Goal: Information Seeking & Learning: Learn about a topic

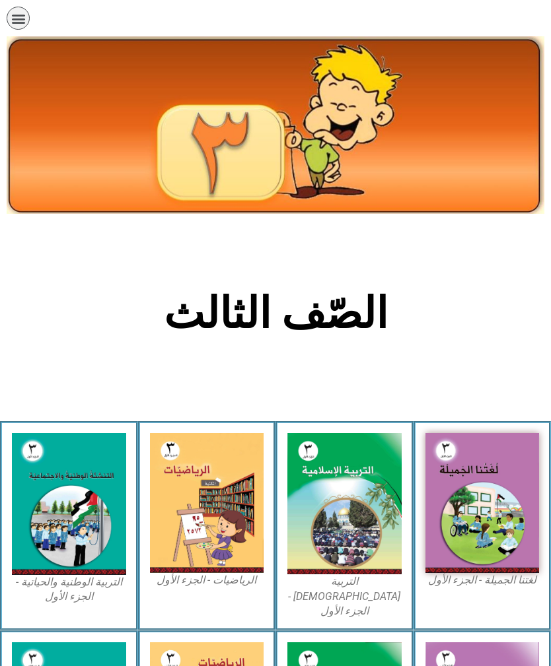
click at [480, 501] on img at bounding box center [482, 503] width 114 height 141
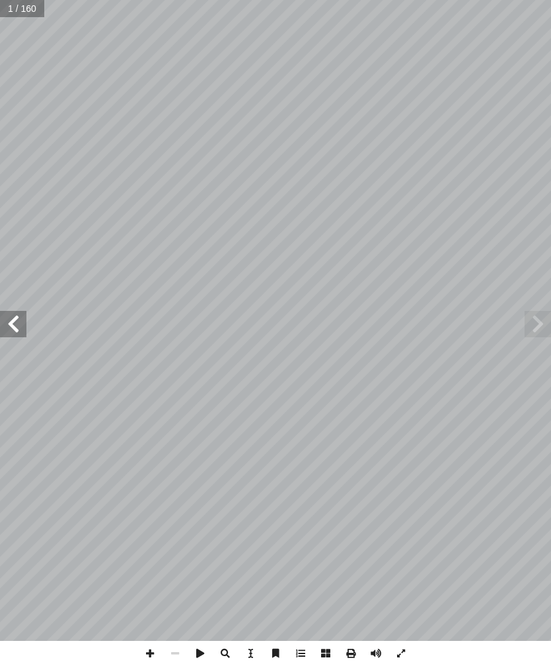
click at [9, 322] on span at bounding box center [13, 324] width 26 height 26
click at [25, 329] on span at bounding box center [13, 324] width 26 height 26
click at [26, 324] on span at bounding box center [13, 324] width 26 height 26
click at [26, 317] on span at bounding box center [13, 324] width 26 height 26
click at [11, 332] on span at bounding box center [13, 324] width 26 height 26
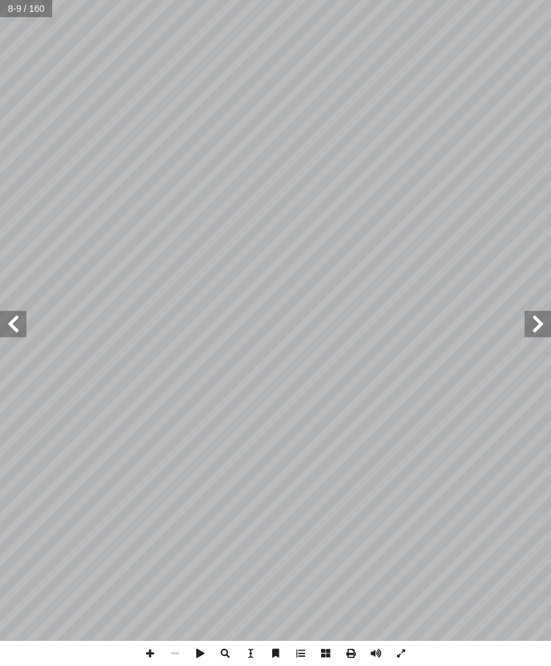
click at [20, 322] on span at bounding box center [13, 324] width 26 height 26
click at [25, 312] on span at bounding box center [13, 324] width 26 height 26
click at [24, 324] on span at bounding box center [13, 324] width 26 height 26
click at [25, 320] on span at bounding box center [13, 324] width 26 height 26
click at [26, 322] on span at bounding box center [13, 324] width 26 height 26
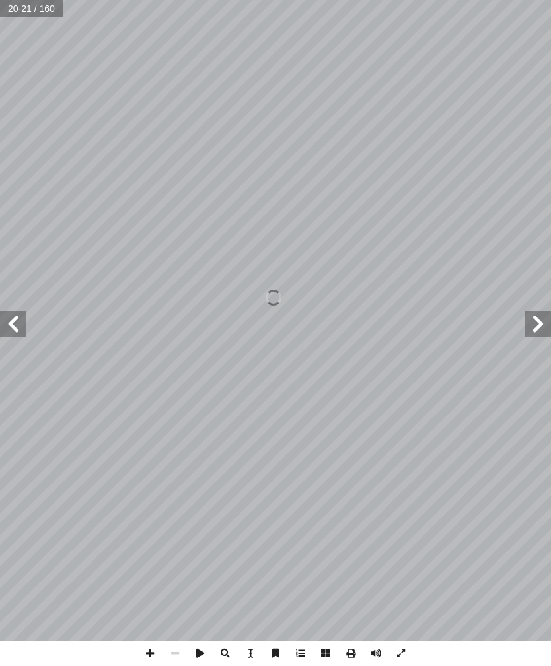
click at [26, 318] on span at bounding box center [13, 324] width 26 height 26
click at [23, 326] on span at bounding box center [13, 324] width 26 height 26
click at [20, 324] on span at bounding box center [13, 324] width 26 height 26
